Goal: Information Seeking & Learning: Learn about a topic

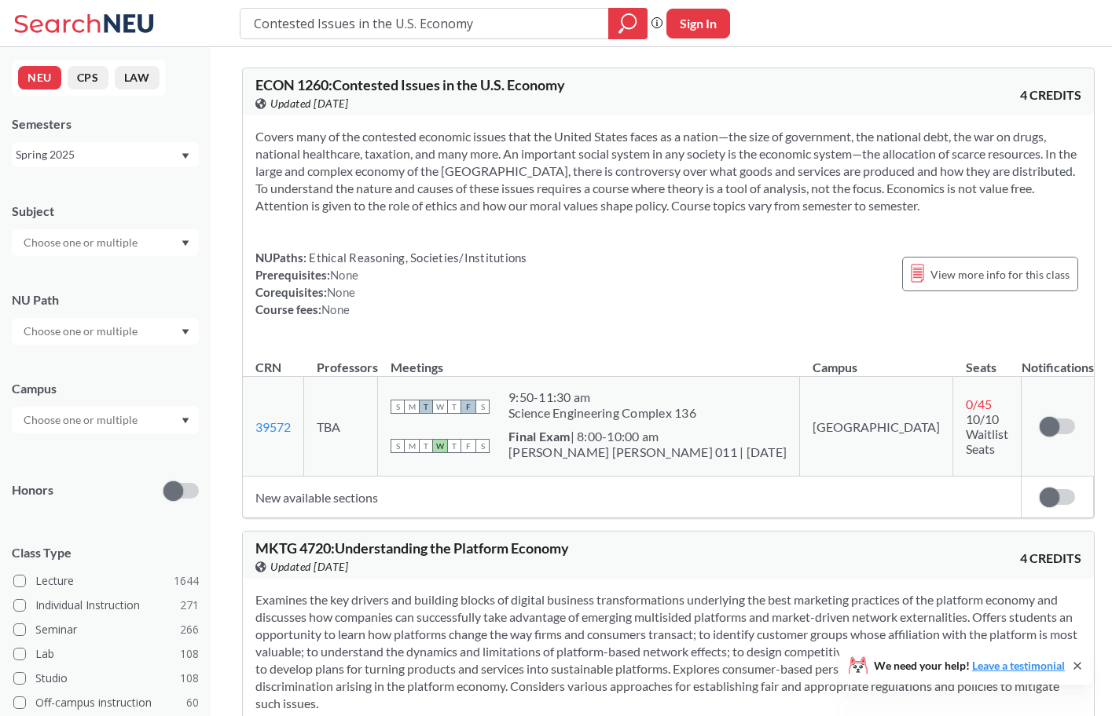
click at [369, 77] on span "ECON 1260 : Contested Issues in the U.S. Economy" at bounding box center [409, 84] width 309 height 17
click at [348, 95] on span "Updated [DATE]" at bounding box center [309, 103] width 78 height 17
click at [375, 25] on input "Contested Issues in the U.S. Economy" at bounding box center [424, 23] width 345 height 27
click at [646, 29] on div at bounding box center [627, 23] width 39 height 31
click at [635, 29] on icon "magnifying glass" at bounding box center [627, 24] width 19 height 22
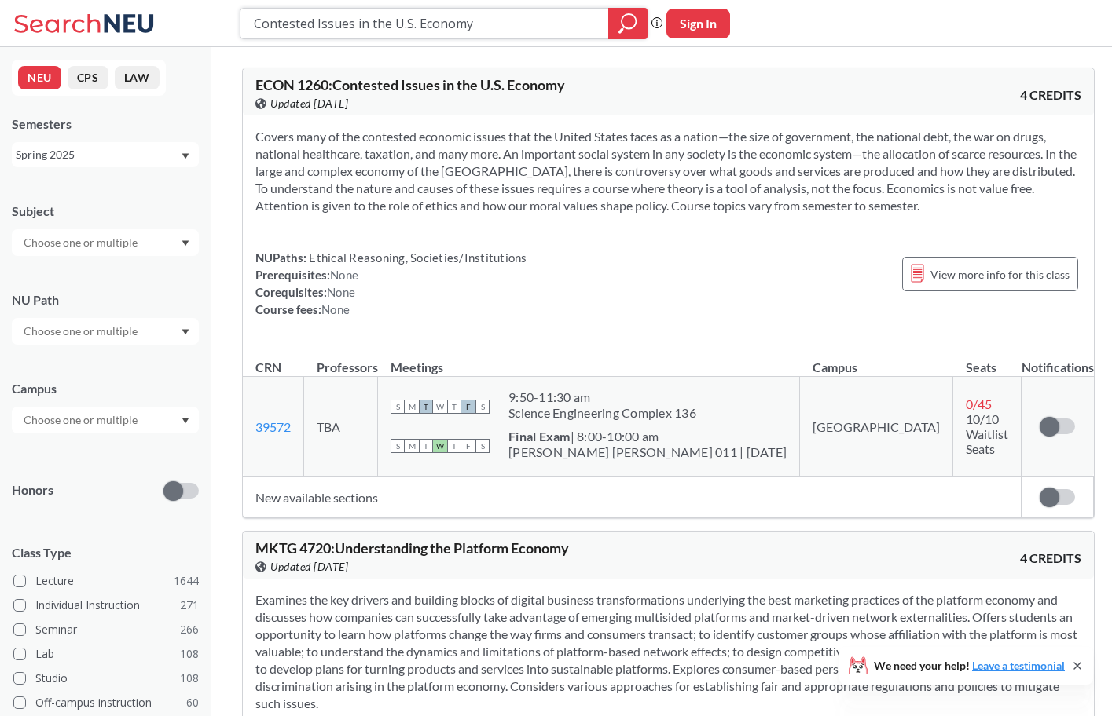
click at [619, 26] on icon "magnifying glass" at bounding box center [627, 24] width 19 height 22
click at [185, 148] on div "Spring 2025" at bounding box center [105, 154] width 187 height 25
click at [112, 194] on div "Fall 2025" at bounding box center [109, 189] width 178 height 17
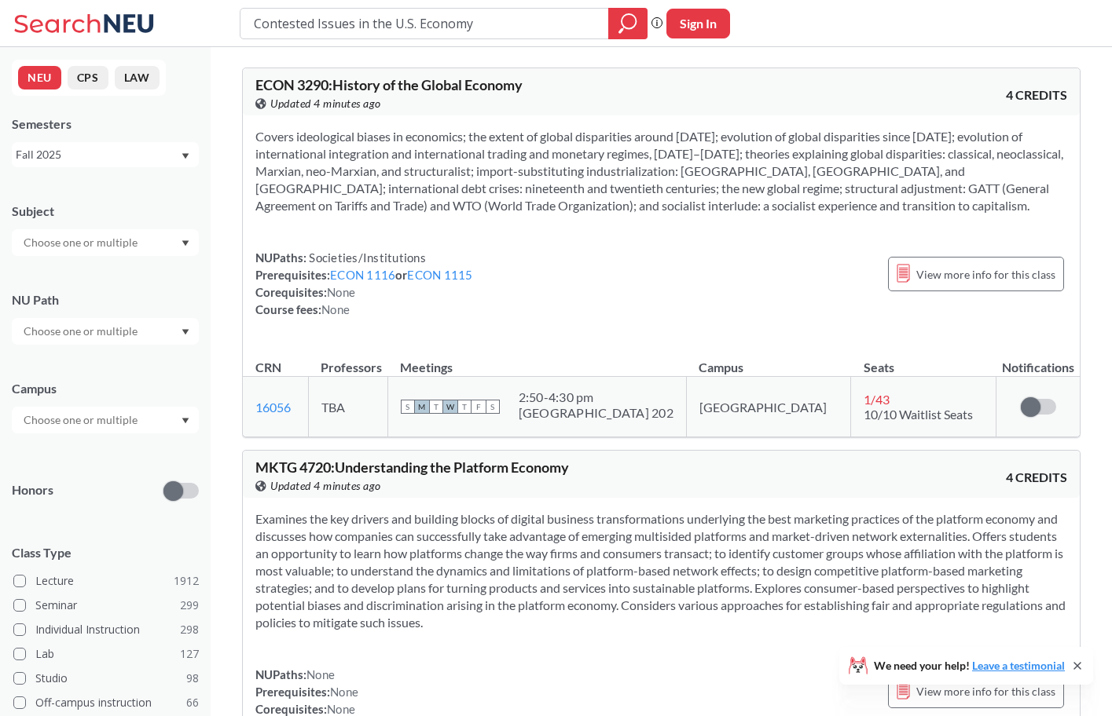
click at [109, 152] on div "Fall 2025" at bounding box center [98, 154] width 164 height 17
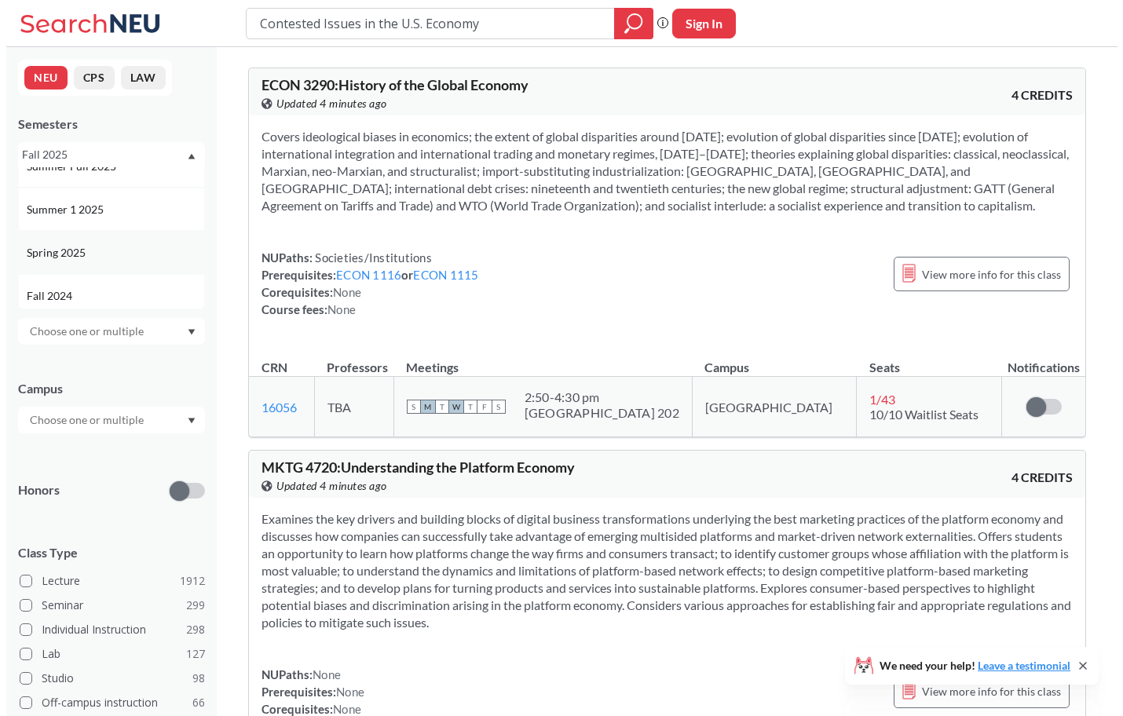
scroll to position [153, 0]
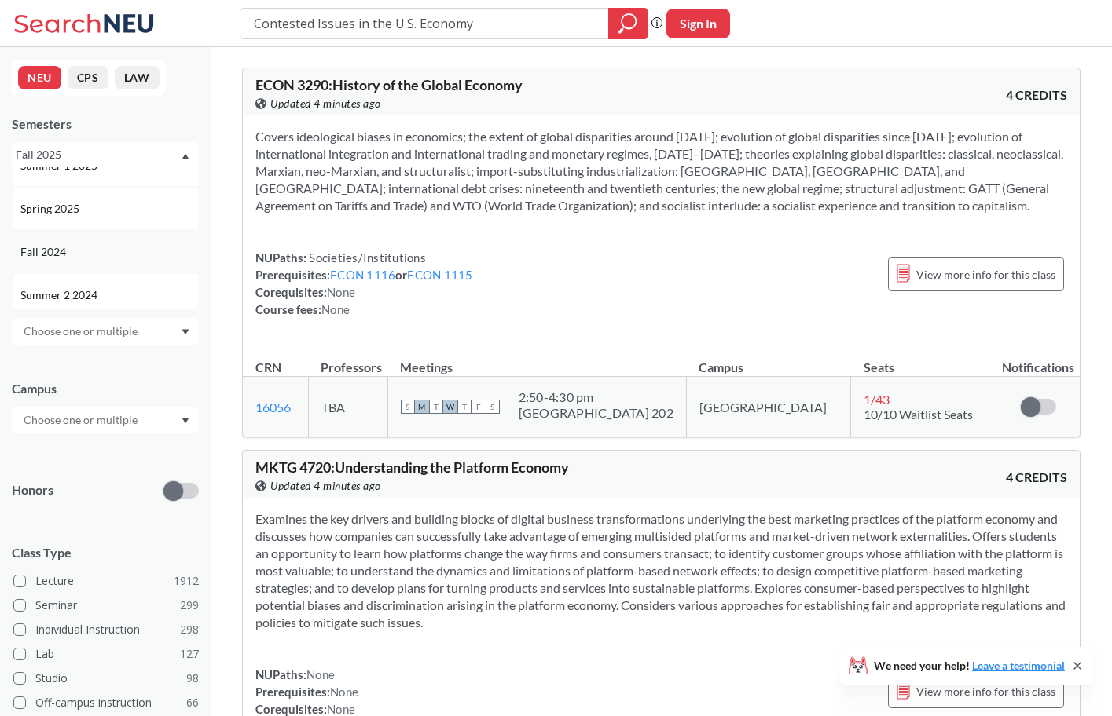
click at [99, 247] on div "Fall 2024" at bounding box center [109, 252] width 178 height 17
